Goal: Task Accomplishment & Management: Manage account settings

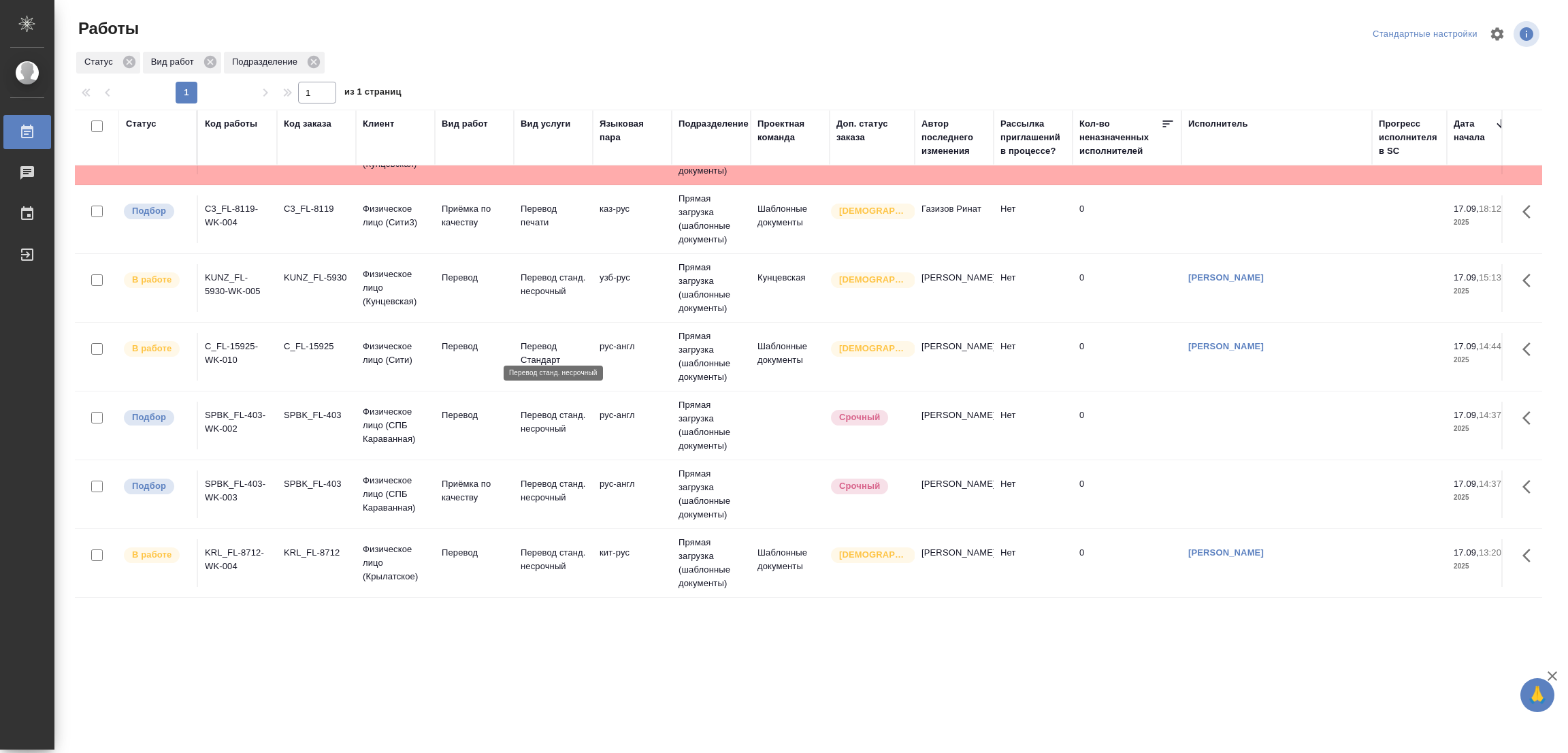
scroll to position [408, 0]
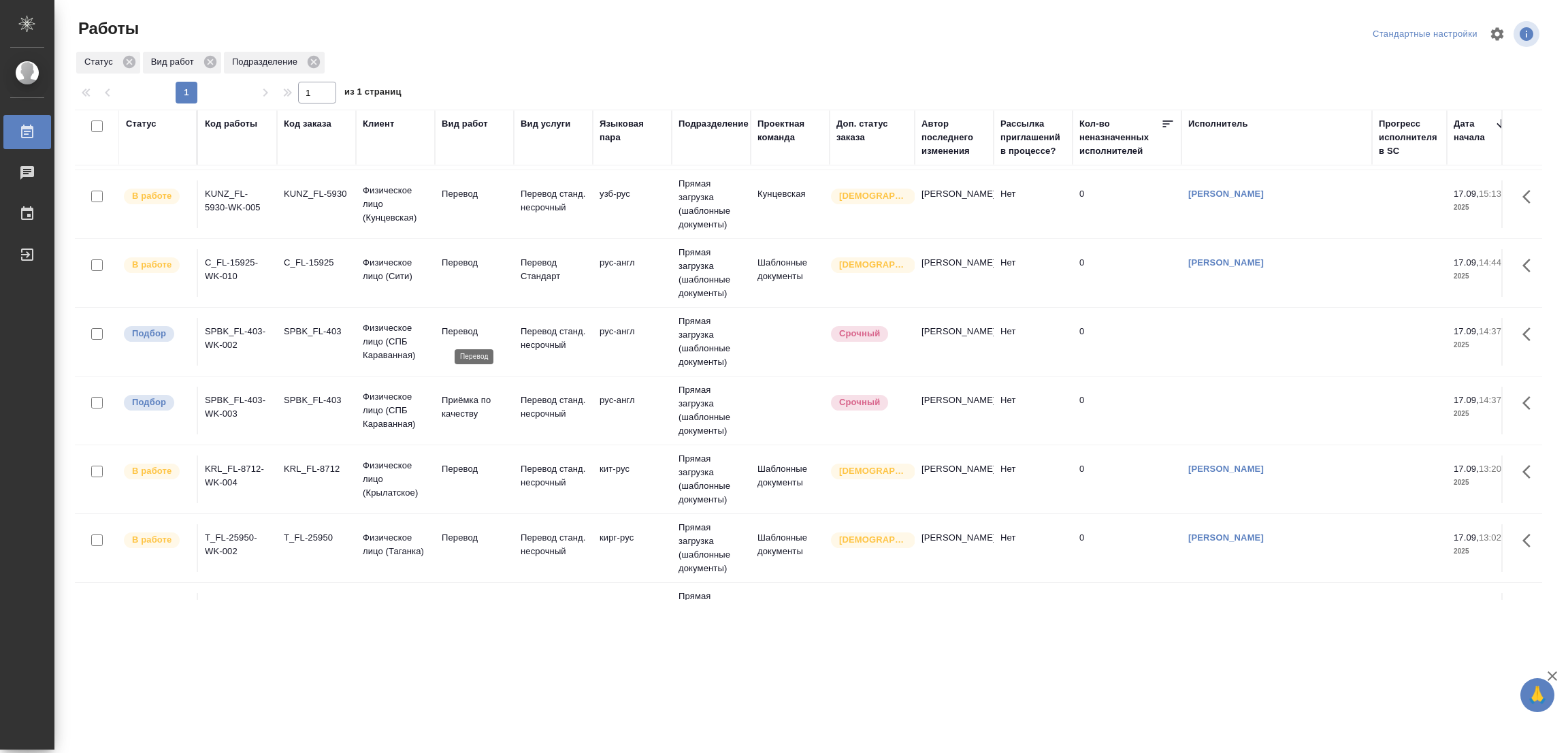
click at [456, 331] on p "Перевод" at bounding box center [474, 332] width 65 height 14
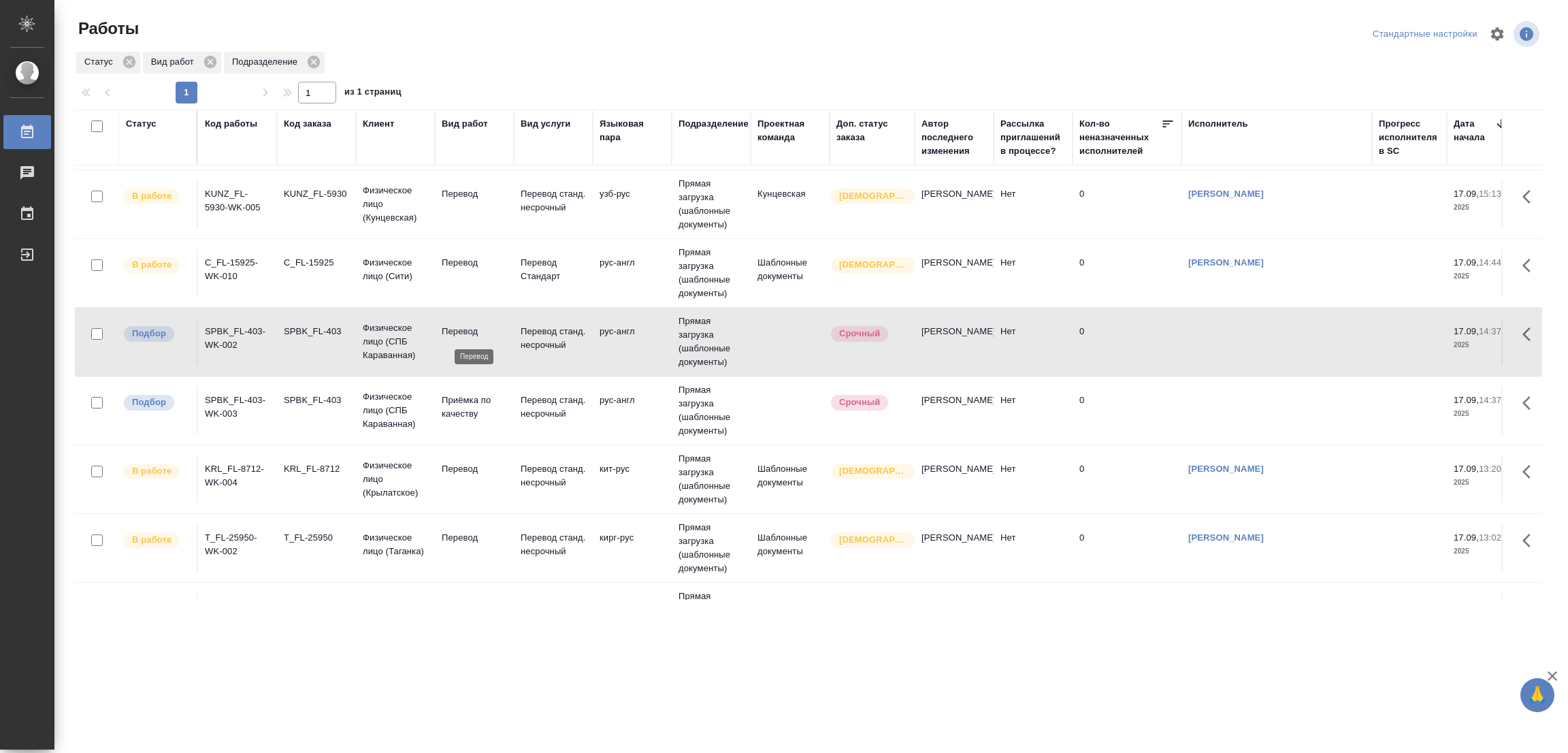
click at [458, 330] on p "Перевод" at bounding box center [474, 332] width 65 height 14
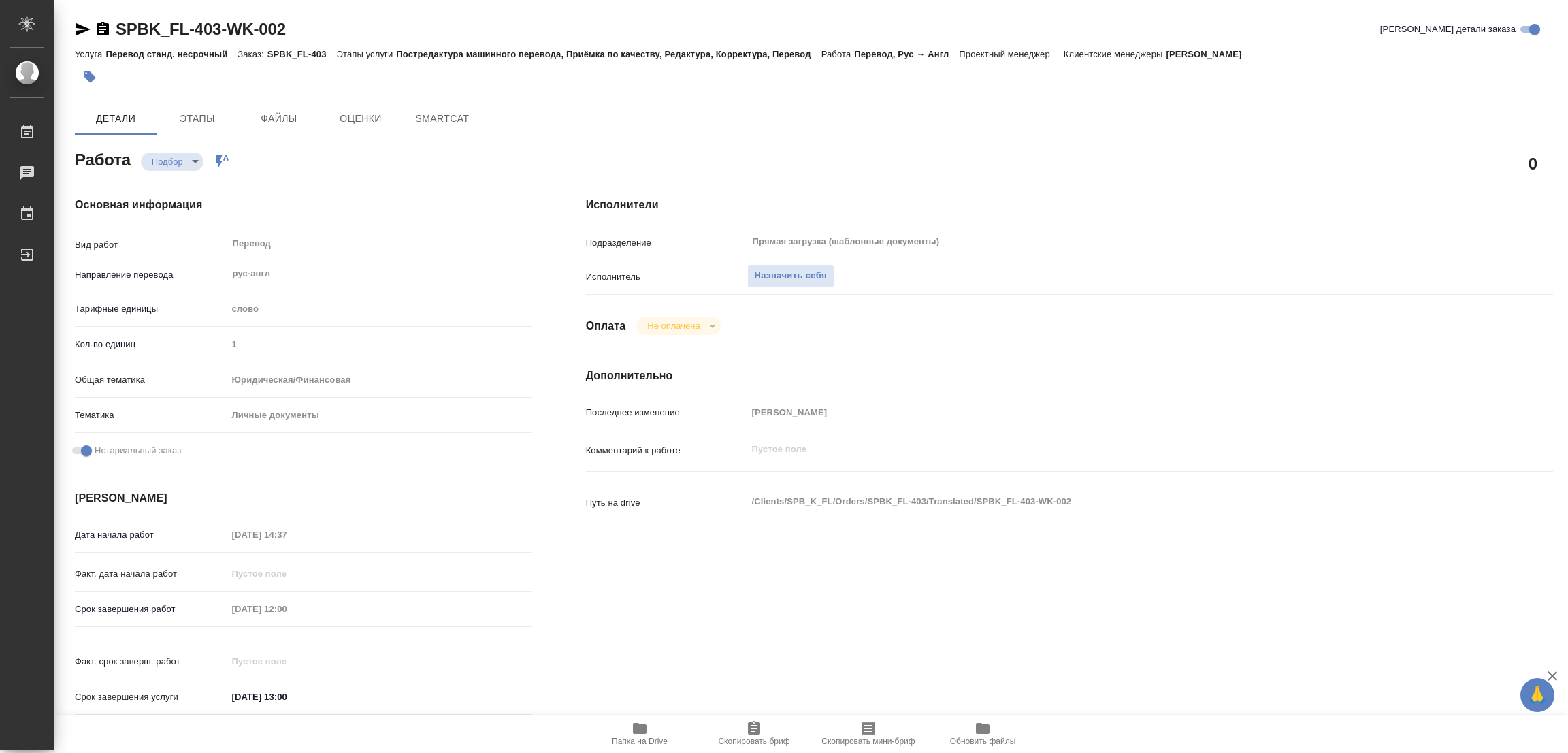
type textarea "x"
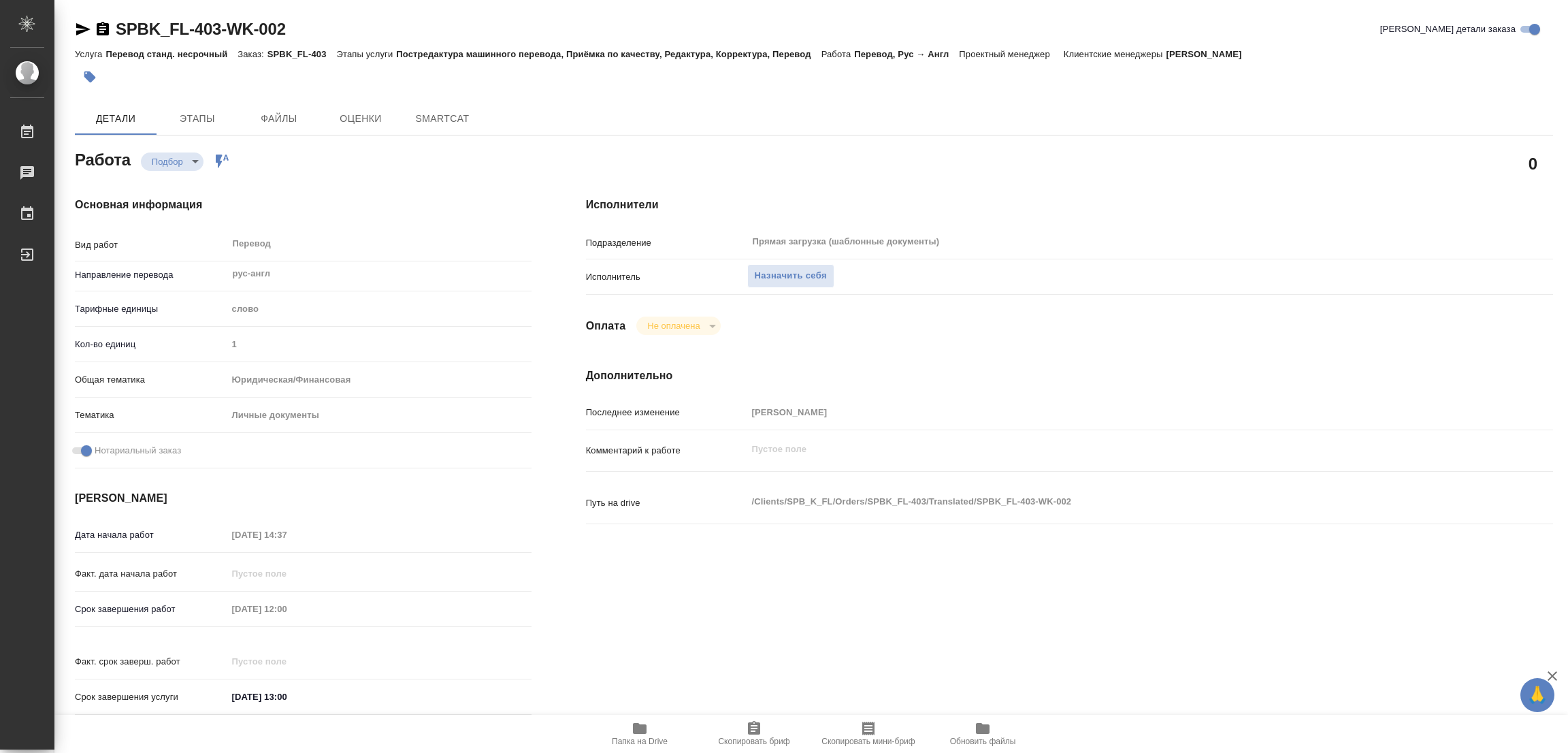
type textarea "x"
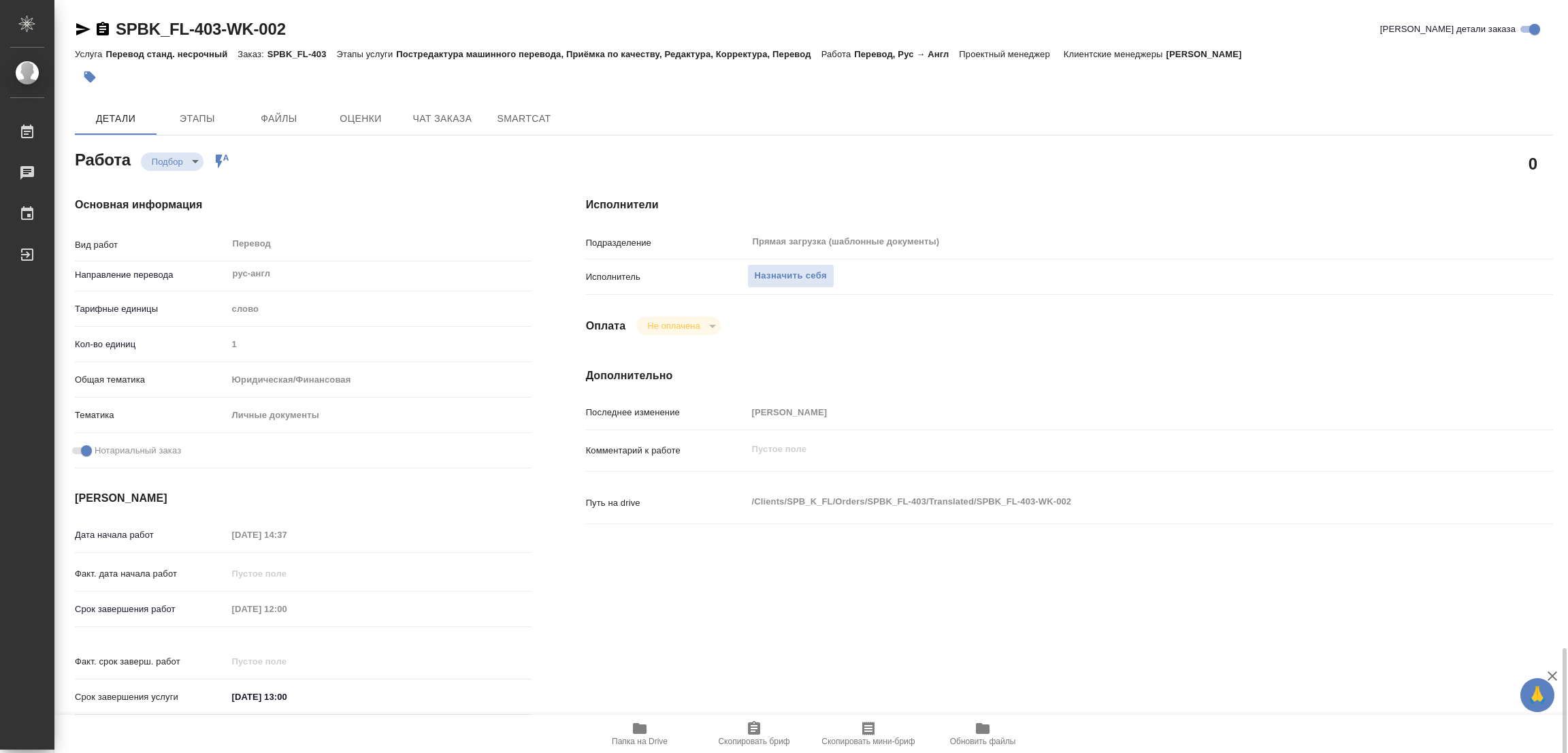
scroll to position [391, 0]
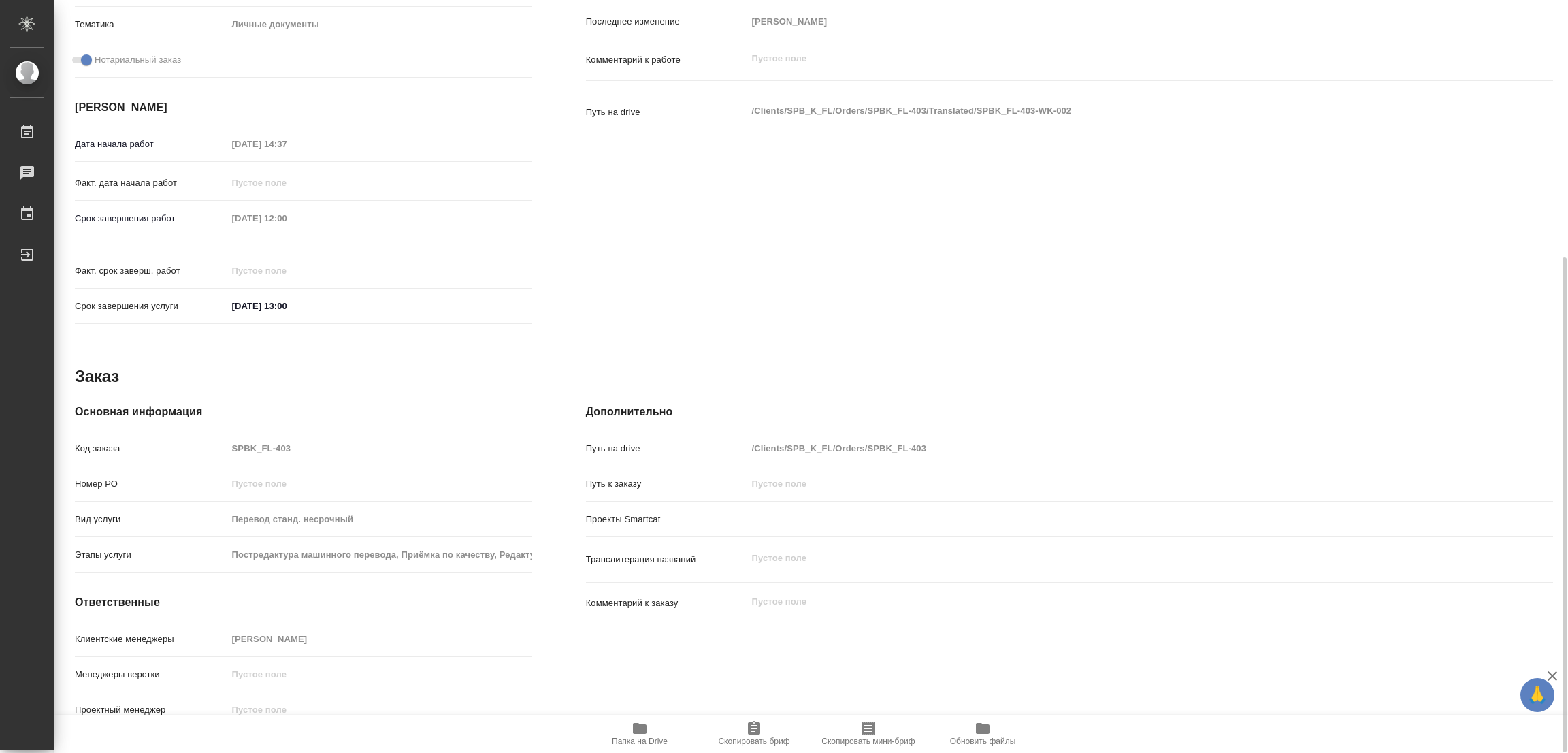
type textarea "x"
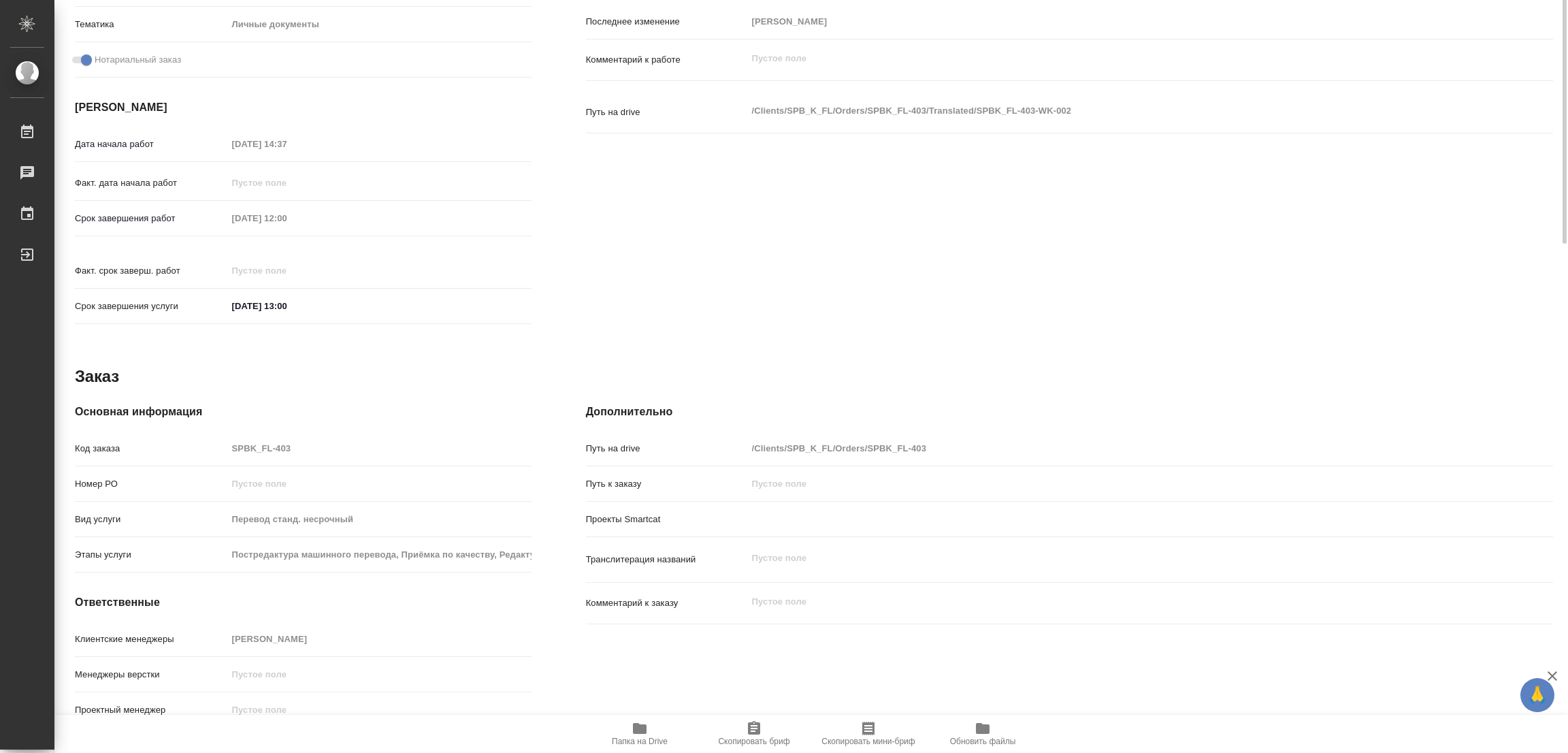
type textarea "x"
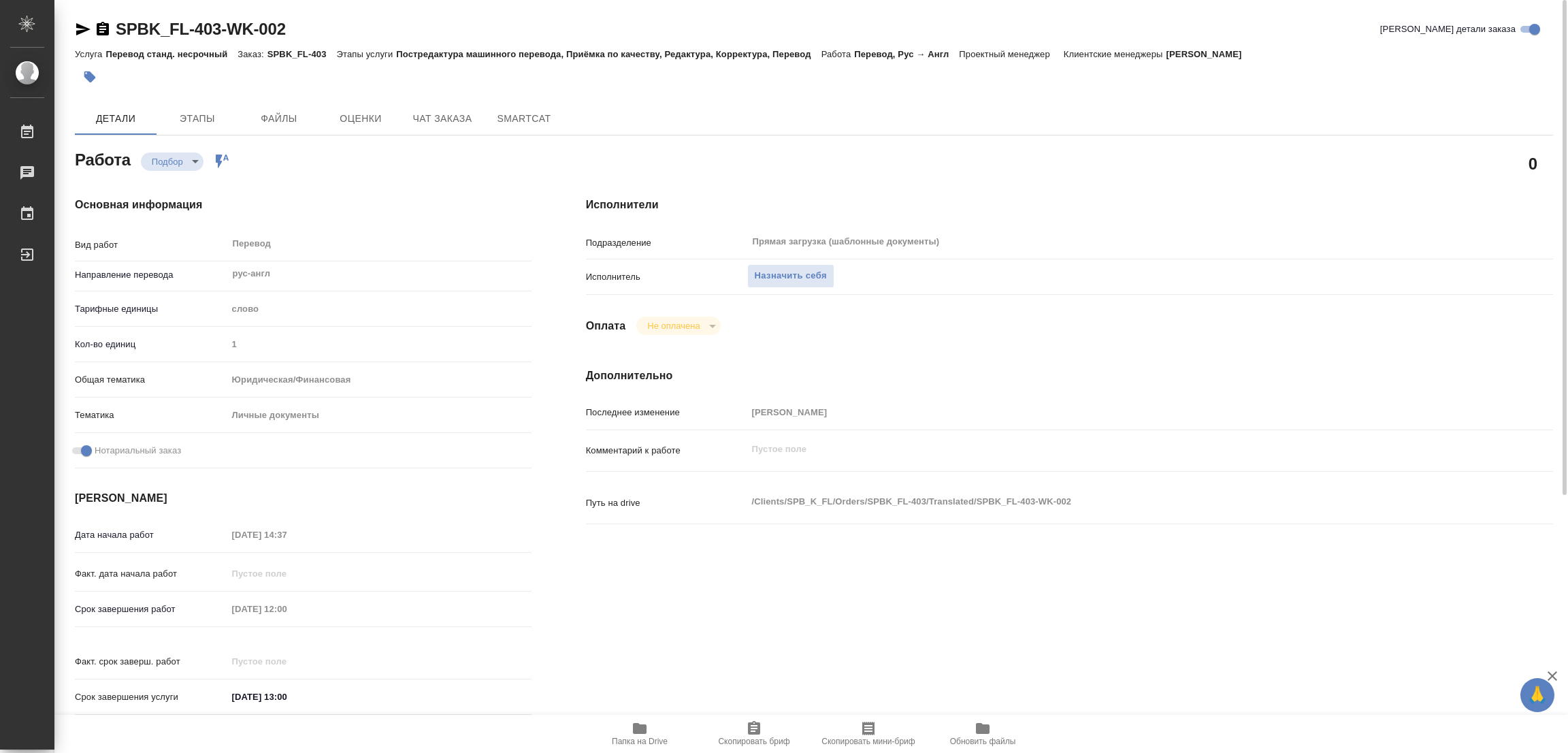
scroll to position [204, 0]
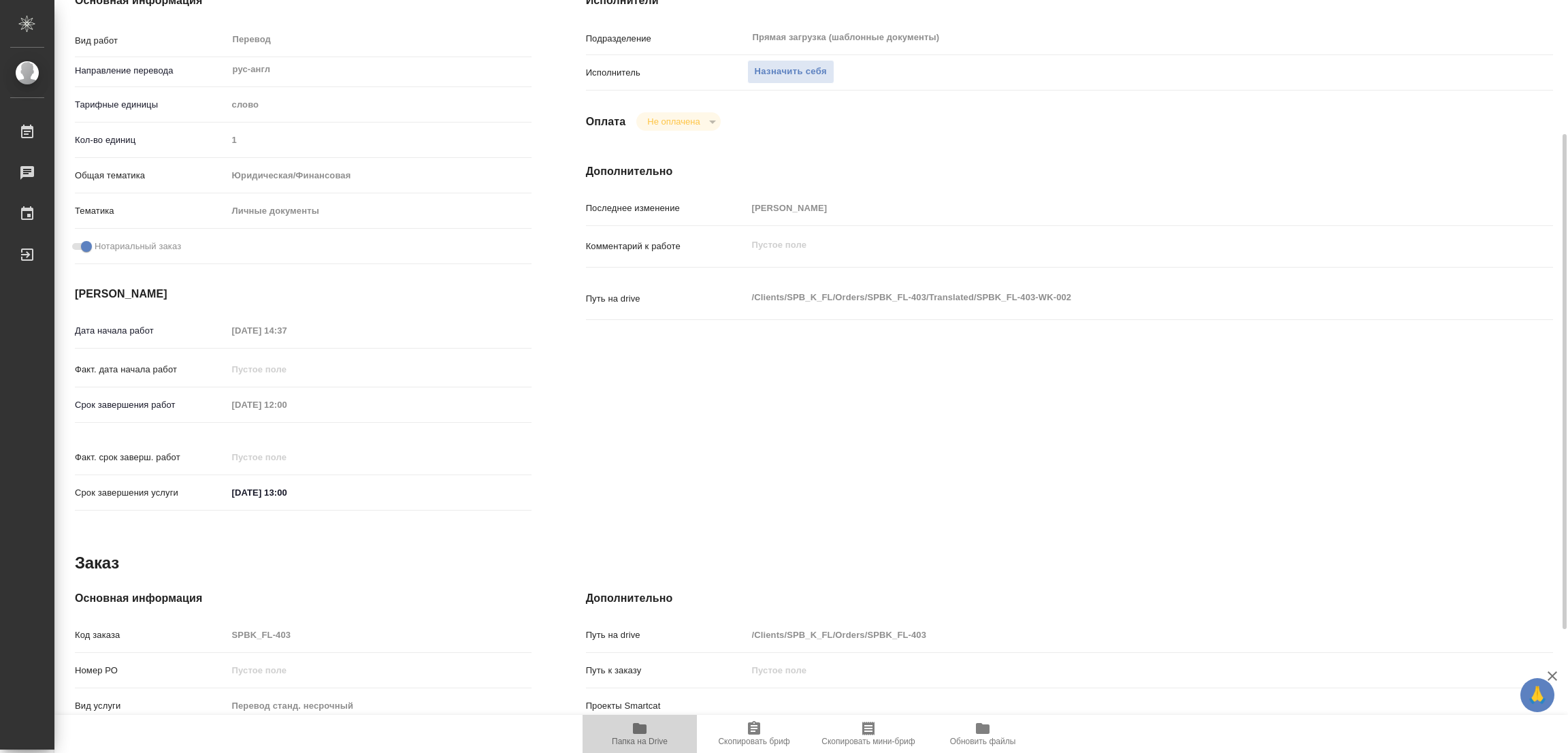
click at [629, 725] on span "Папка на Drive" at bounding box center [640, 733] width 98 height 26
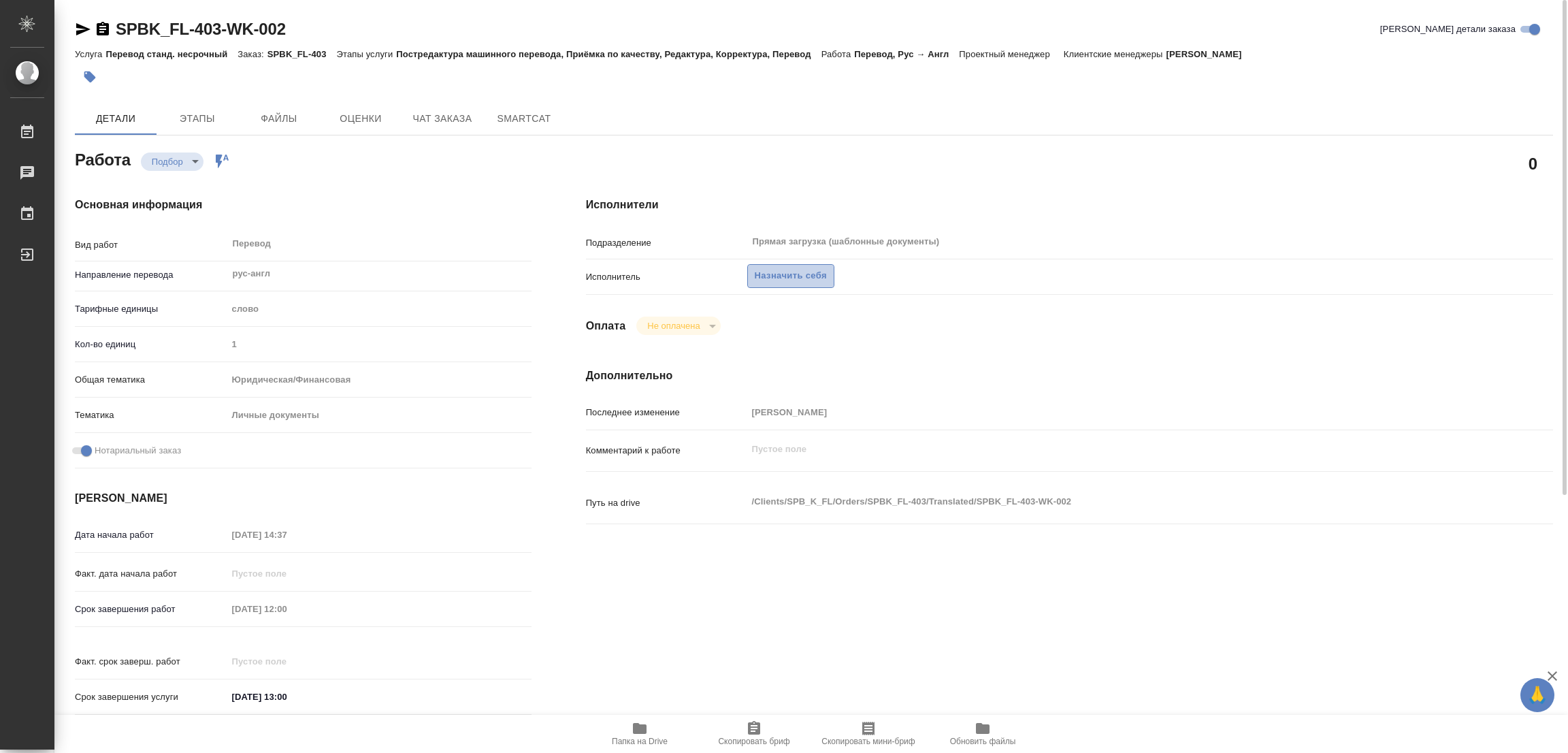
click at [783, 273] on span "Назначить себя" at bounding box center [791, 276] width 72 height 15
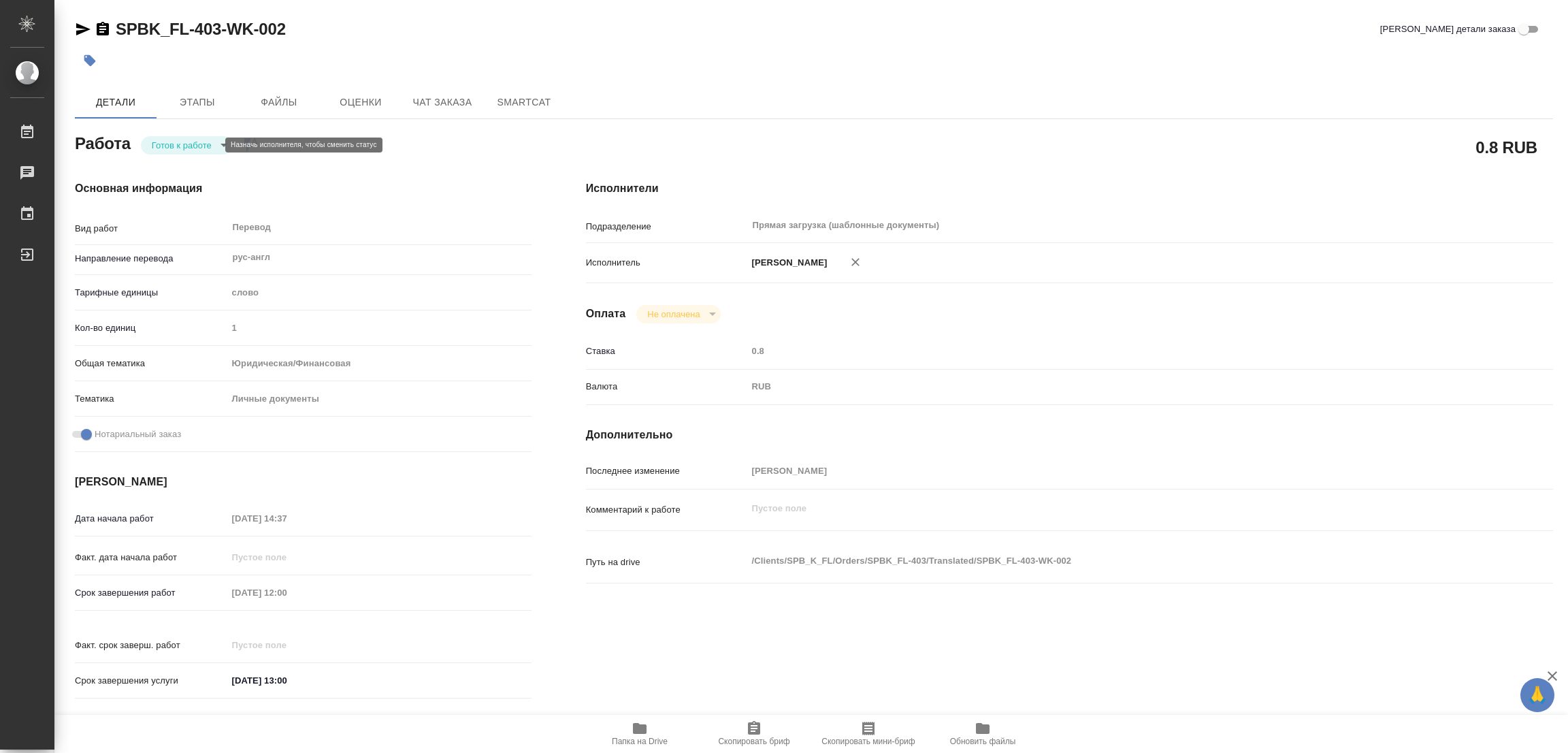
click at [165, 139] on body "🙏 .cls-1 fill:#fff; AWATERA [PERSON_NAME] Работы Чаты График Выйти SPBK_FL-403-…" at bounding box center [784, 376] width 1568 height 753
click at [165, 139] on button "В работе" at bounding box center [174, 145] width 45 height 15
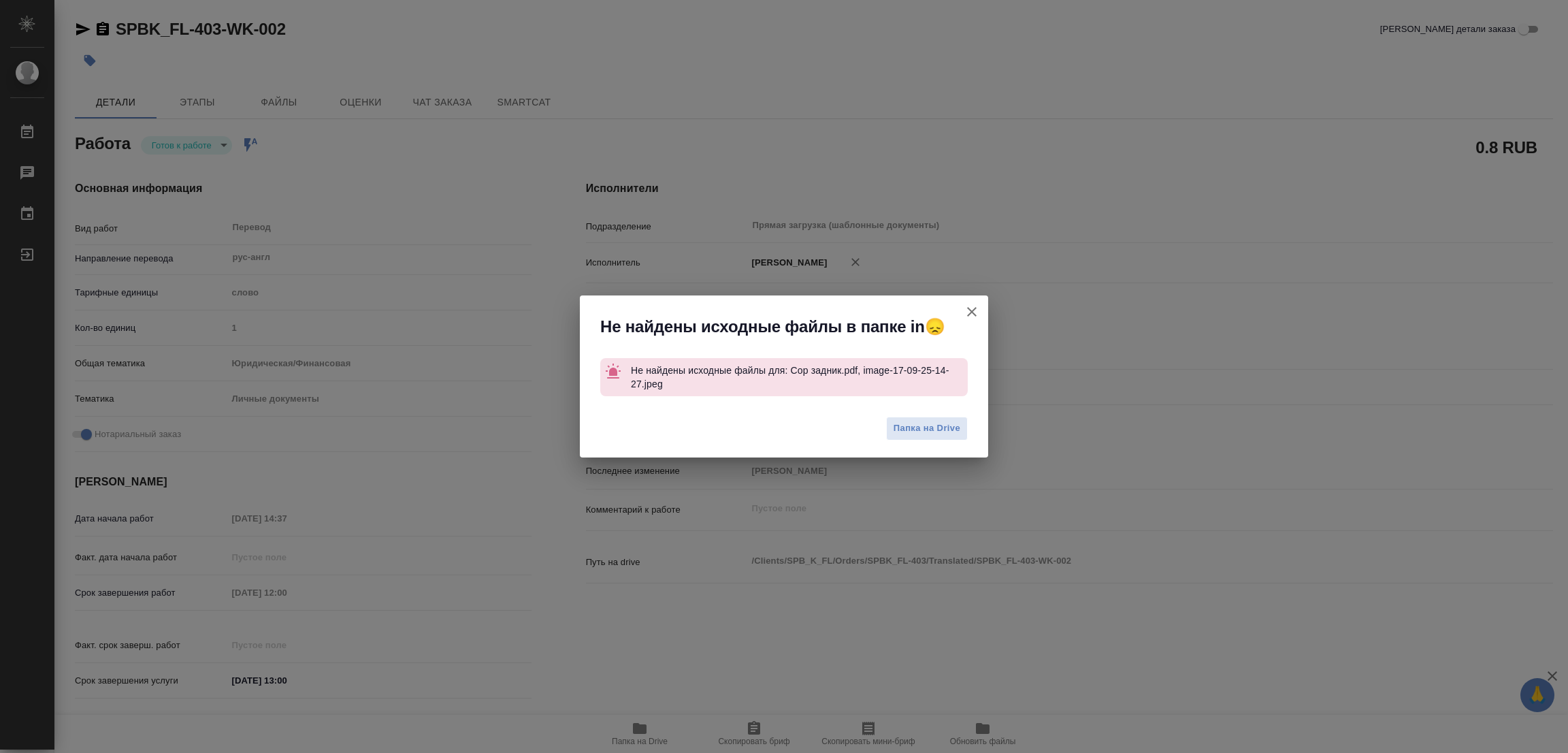
type textarea "x"
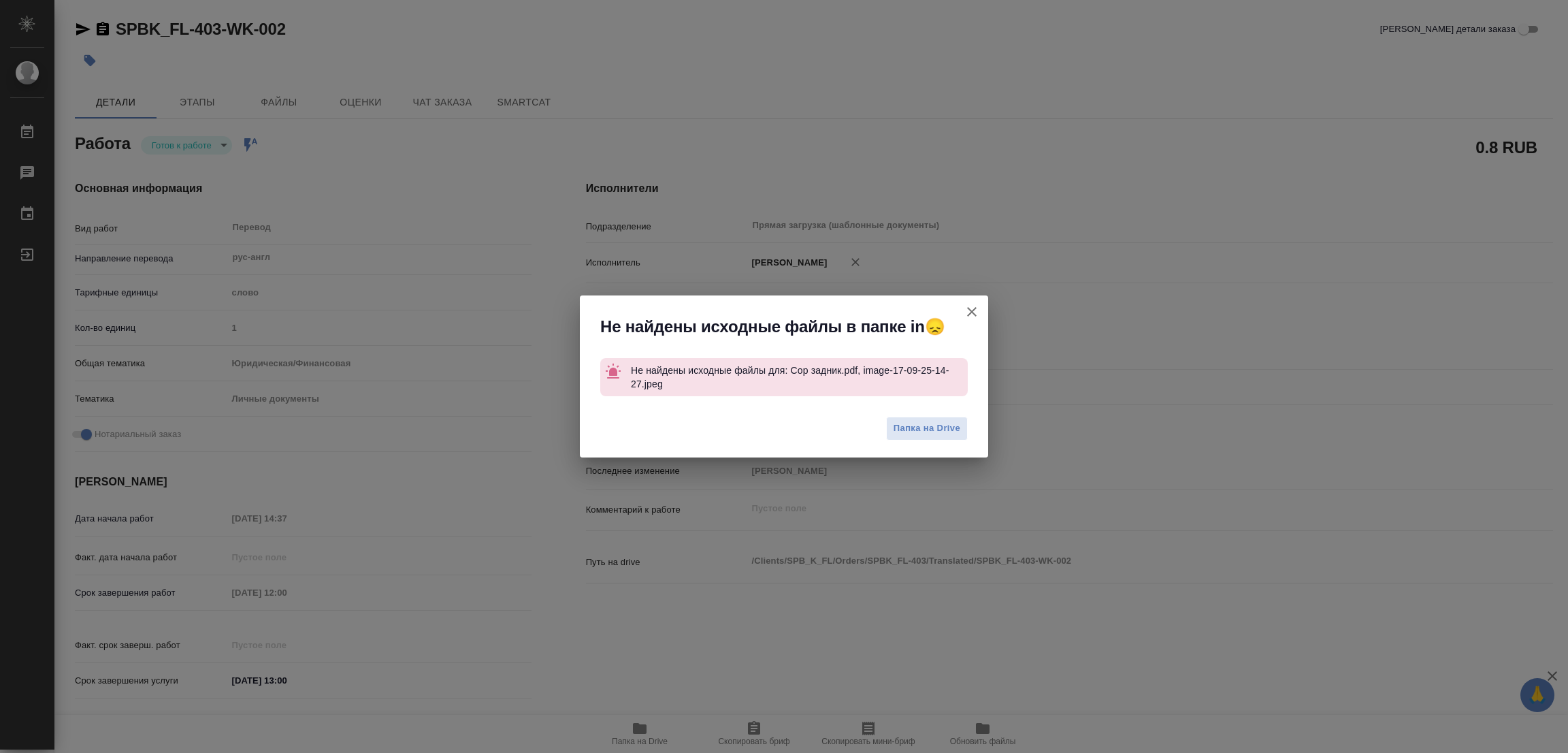
type textarea "x"
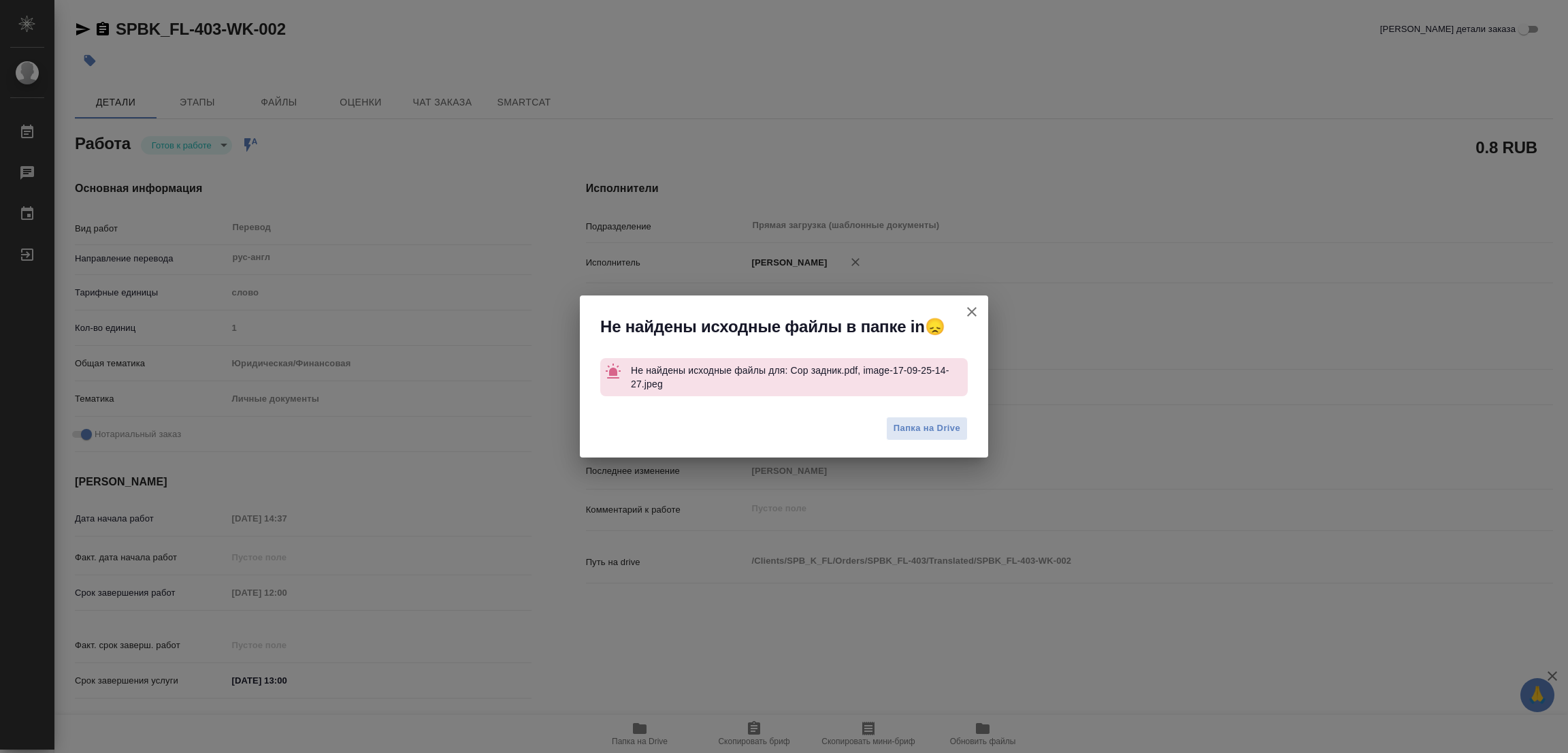
type textarea "x"
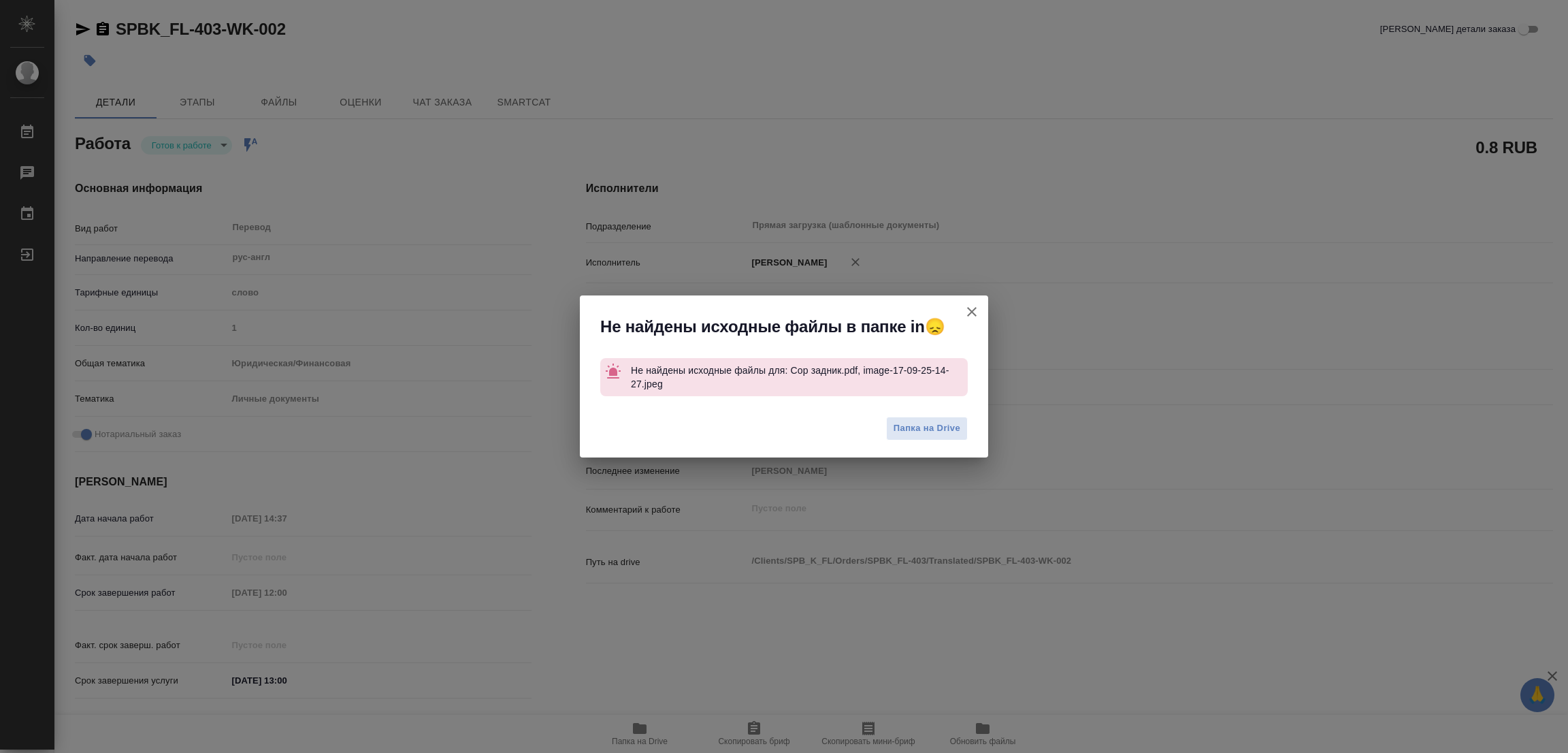
click at [966, 310] on icon "button" at bounding box center [972, 312] width 16 height 16
type textarea "x"
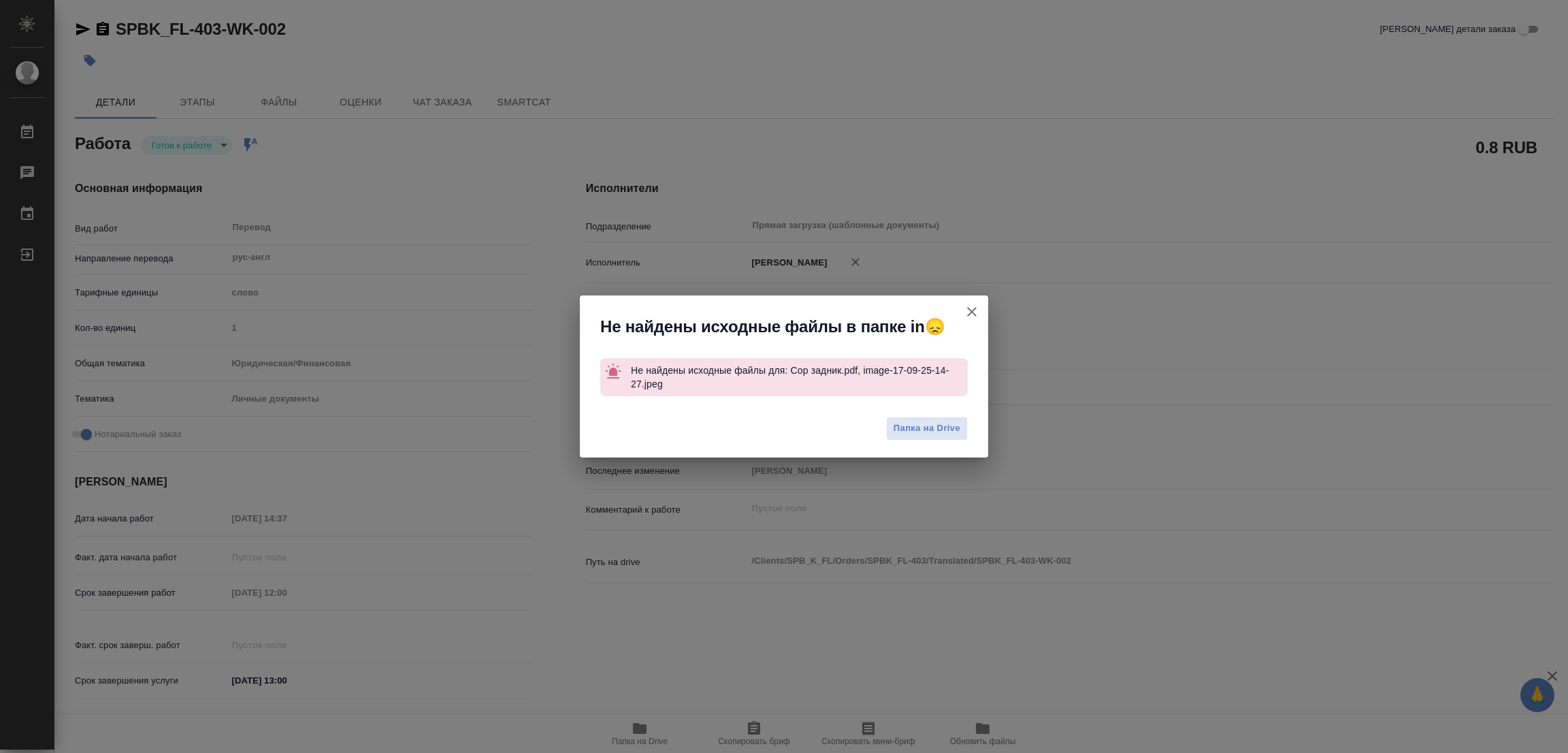
type textarea "x"
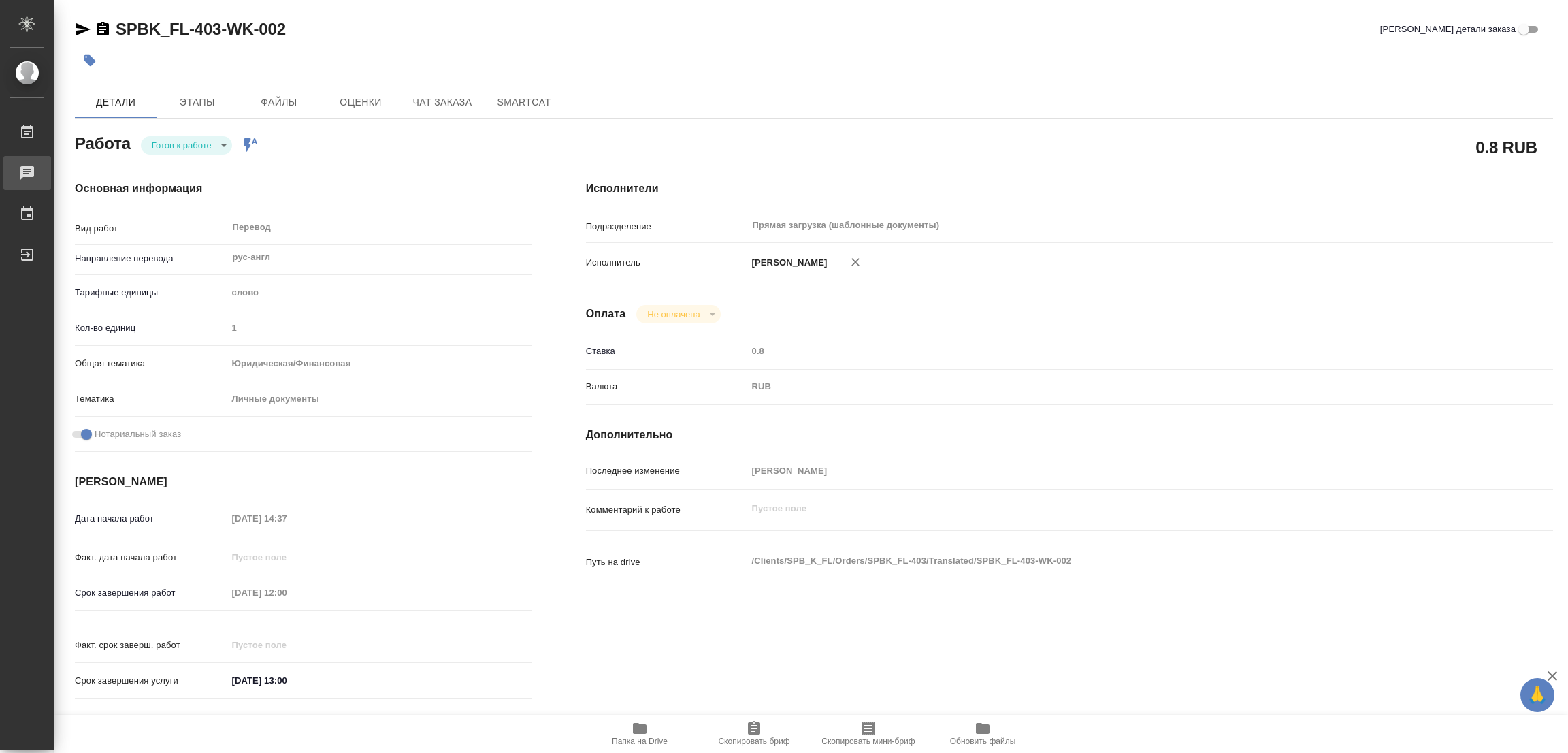
type textarea "x"
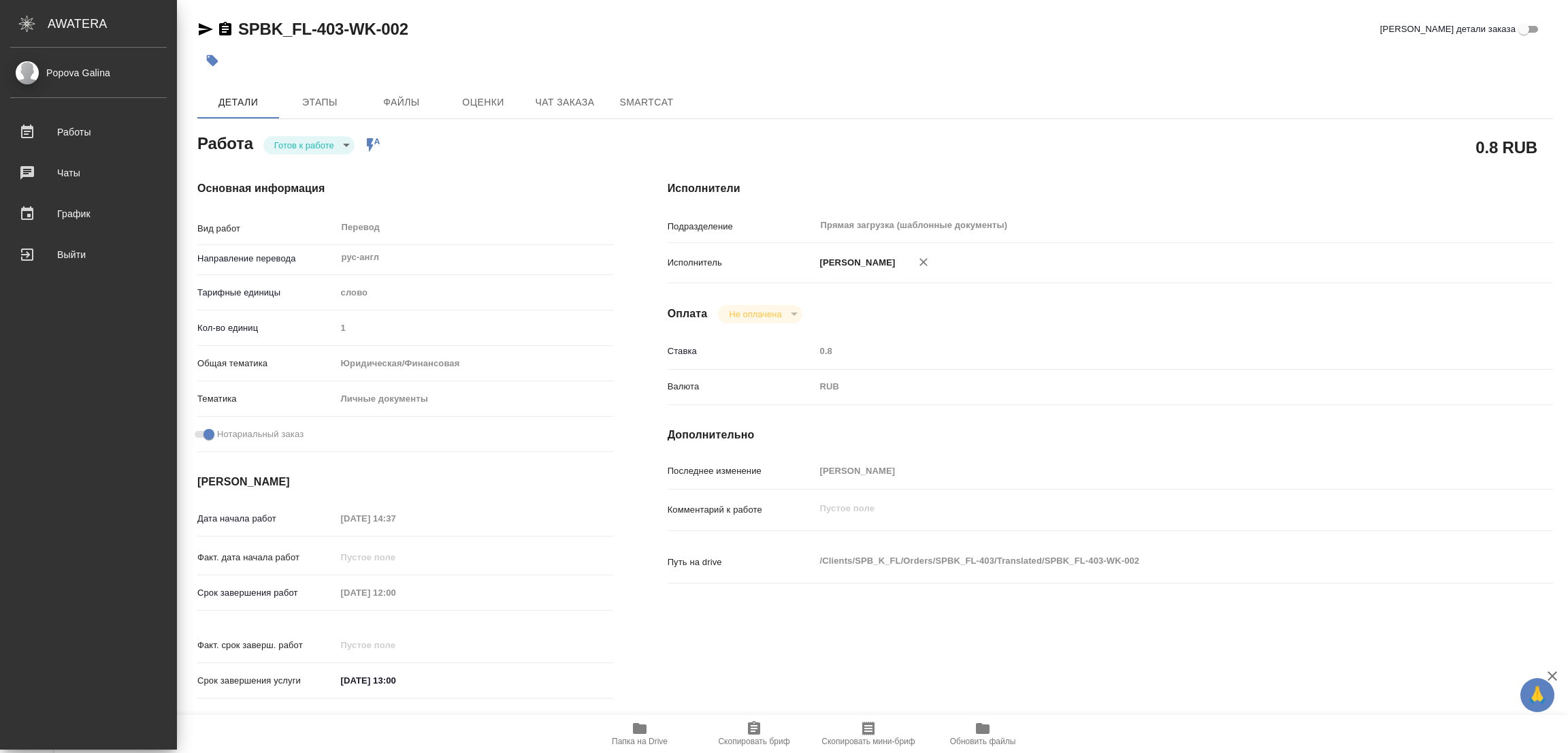
type textarea "x"
